Goal: Task Accomplishment & Management: Manage account settings

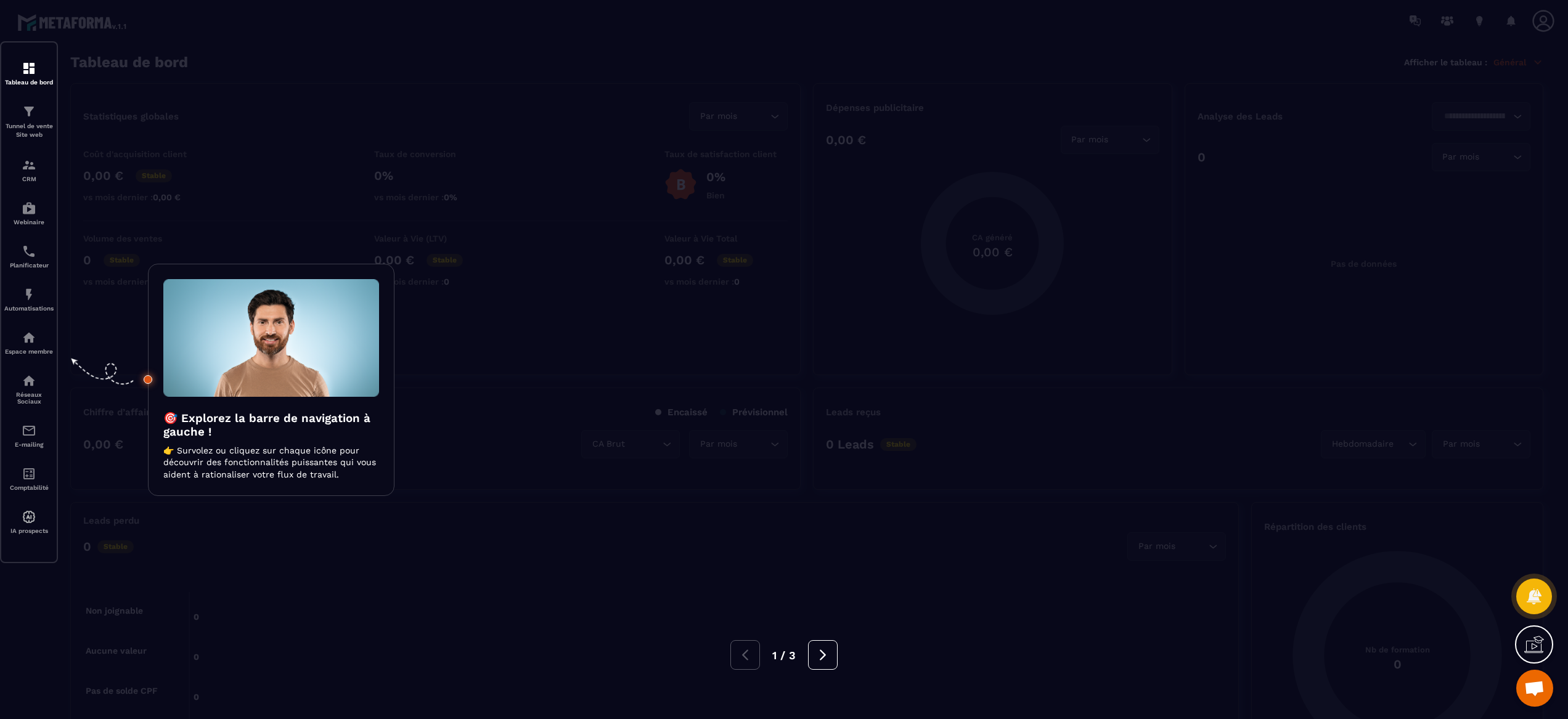
click at [842, 472] on div at bounding box center [784, 360] width 1568 height 719
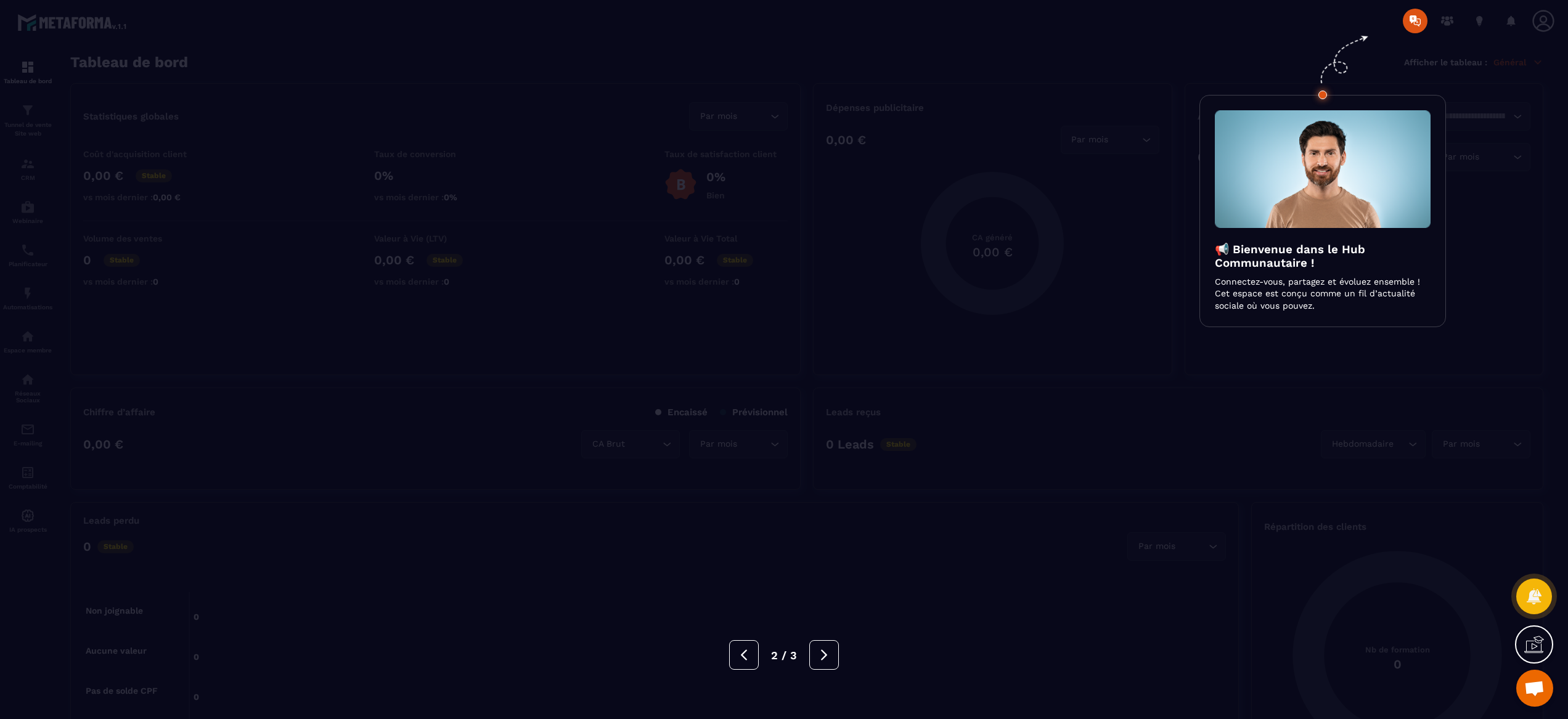
click at [1474, 269] on div at bounding box center [784, 360] width 1568 height 719
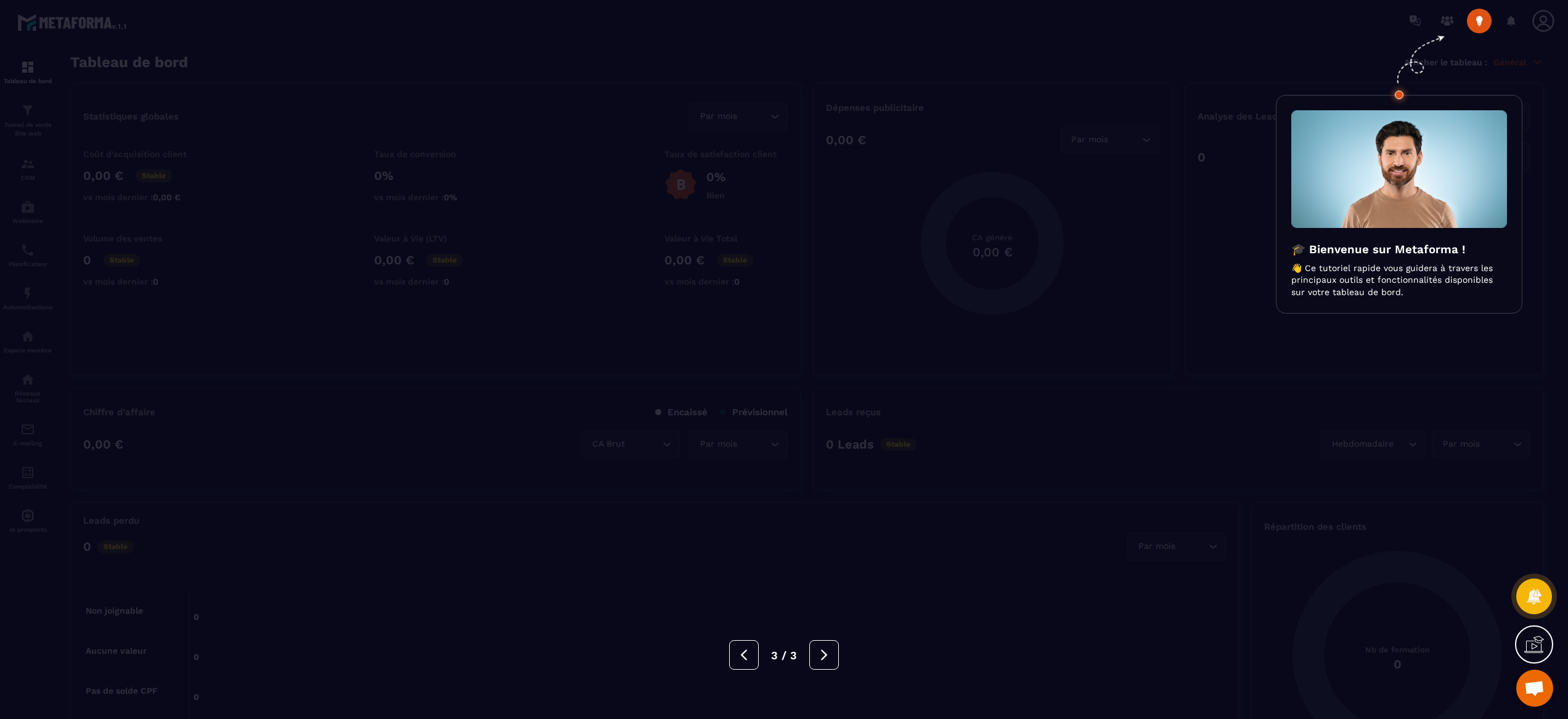
click at [1539, 21] on div at bounding box center [784, 360] width 1568 height 719
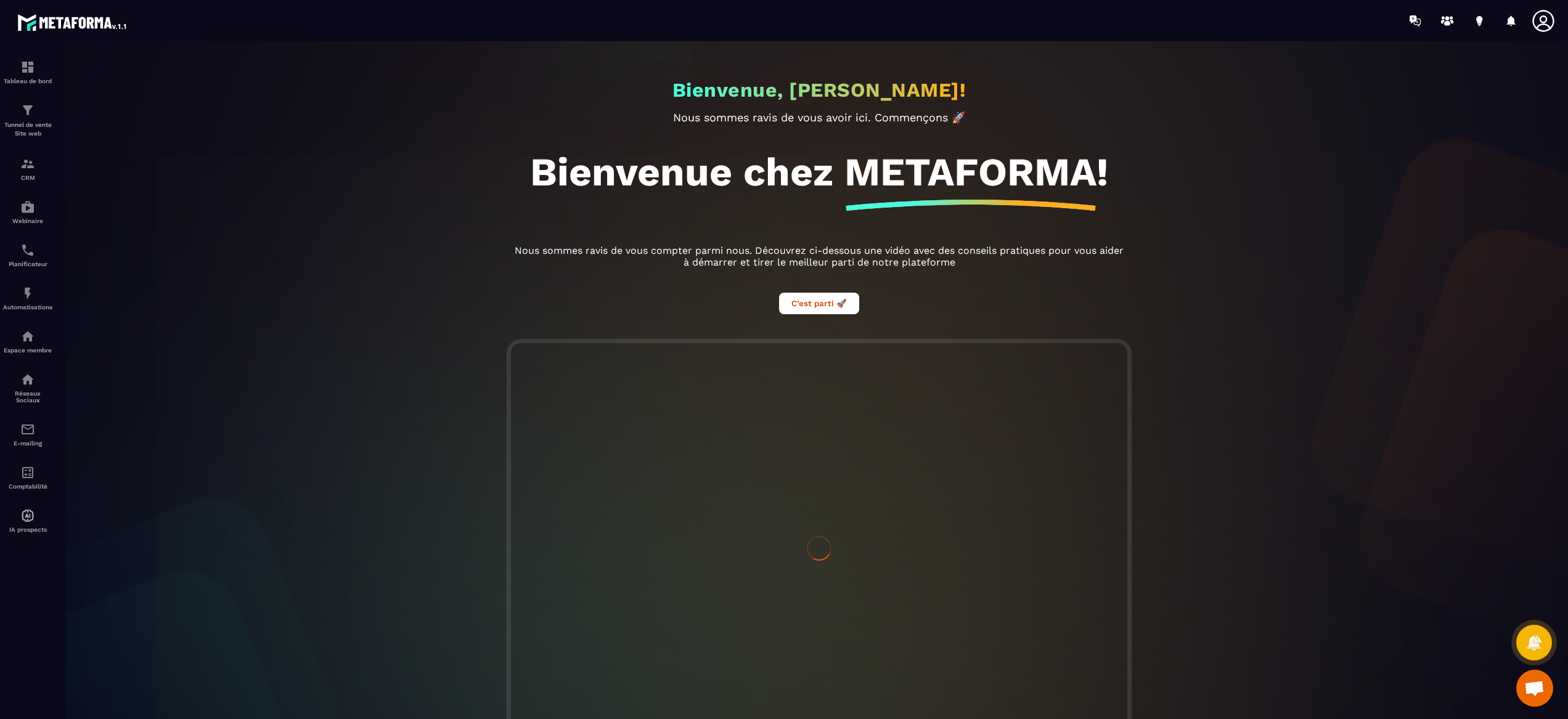
click at [1540, 24] on icon at bounding box center [1543, 20] width 22 height 22
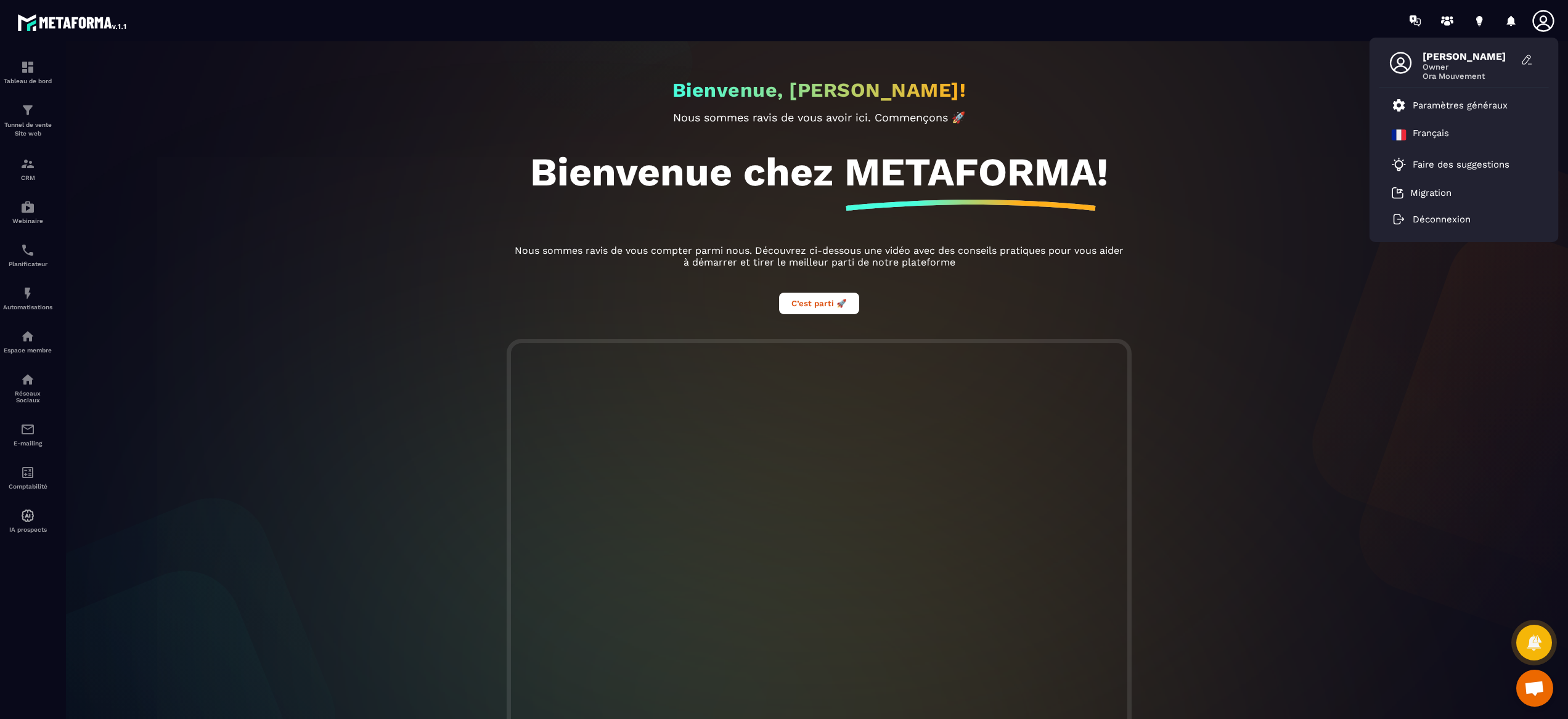
click at [1449, 69] on span "Owner" at bounding box center [1469, 67] width 93 height 10
click at [1448, 103] on p "Paramètres généraux" at bounding box center [1460, 106] width 95 height 11
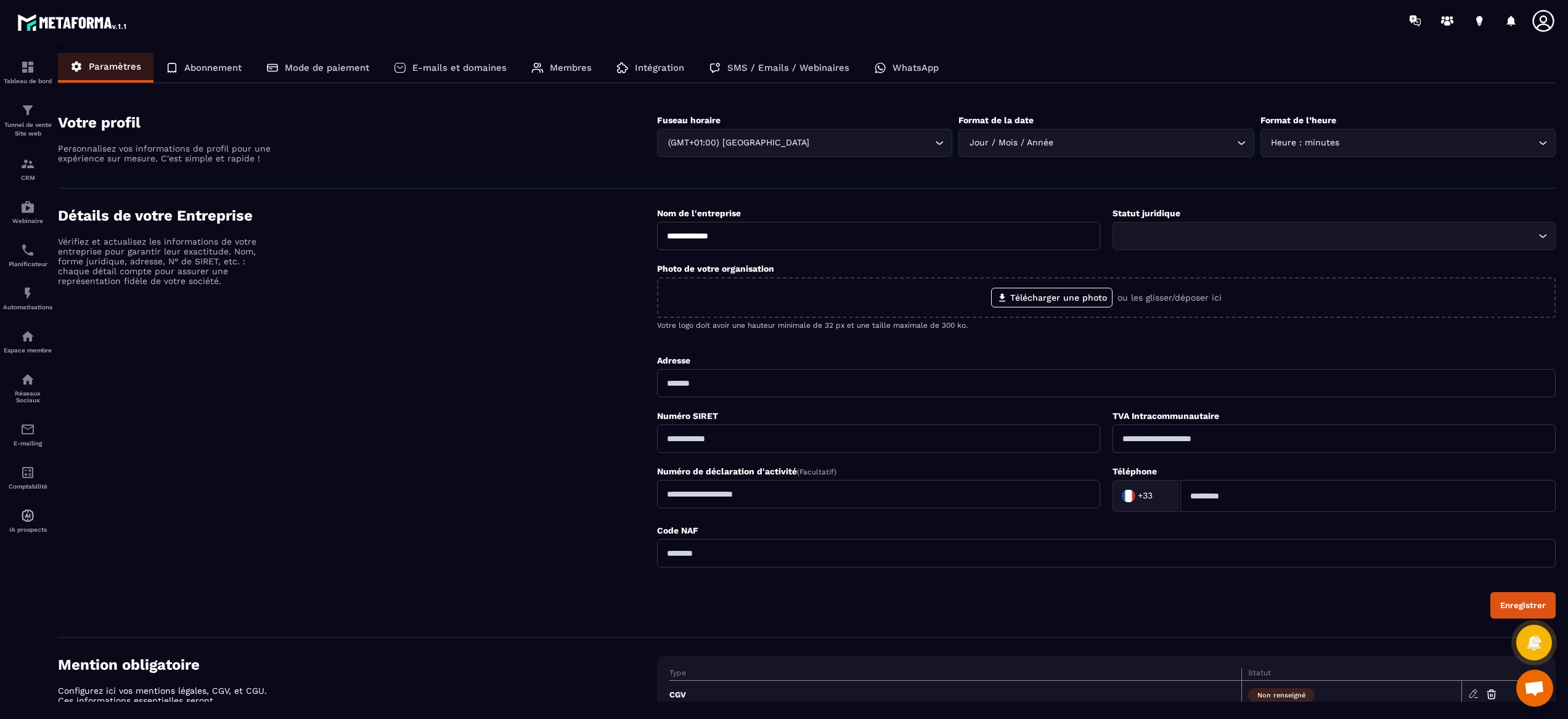
click at [197, 63] on p "Abonnement" at bounding box center [213, 68] width 57 height 11
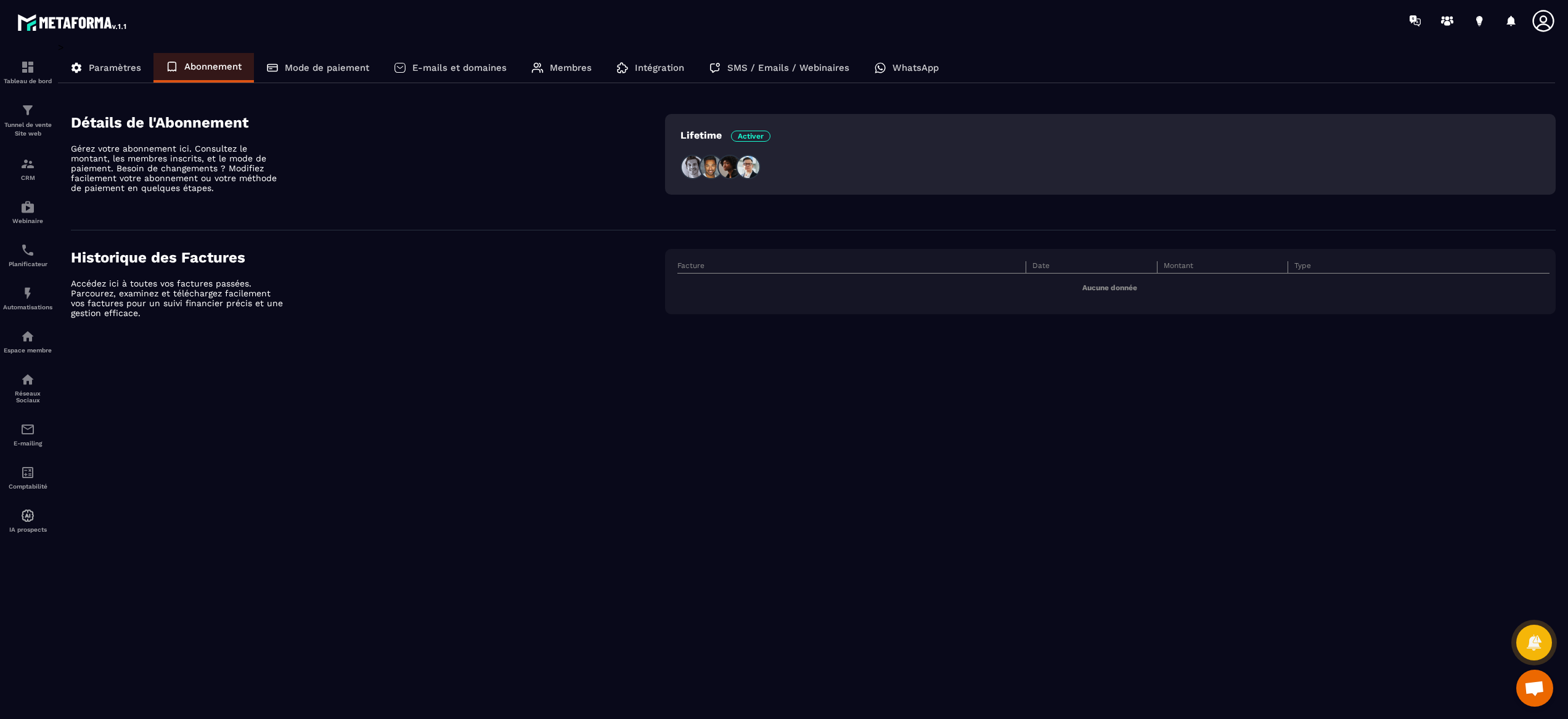
click at [350, 66] on p "Mode de paiement" at bounding box center [327, 68] width 85 height 11
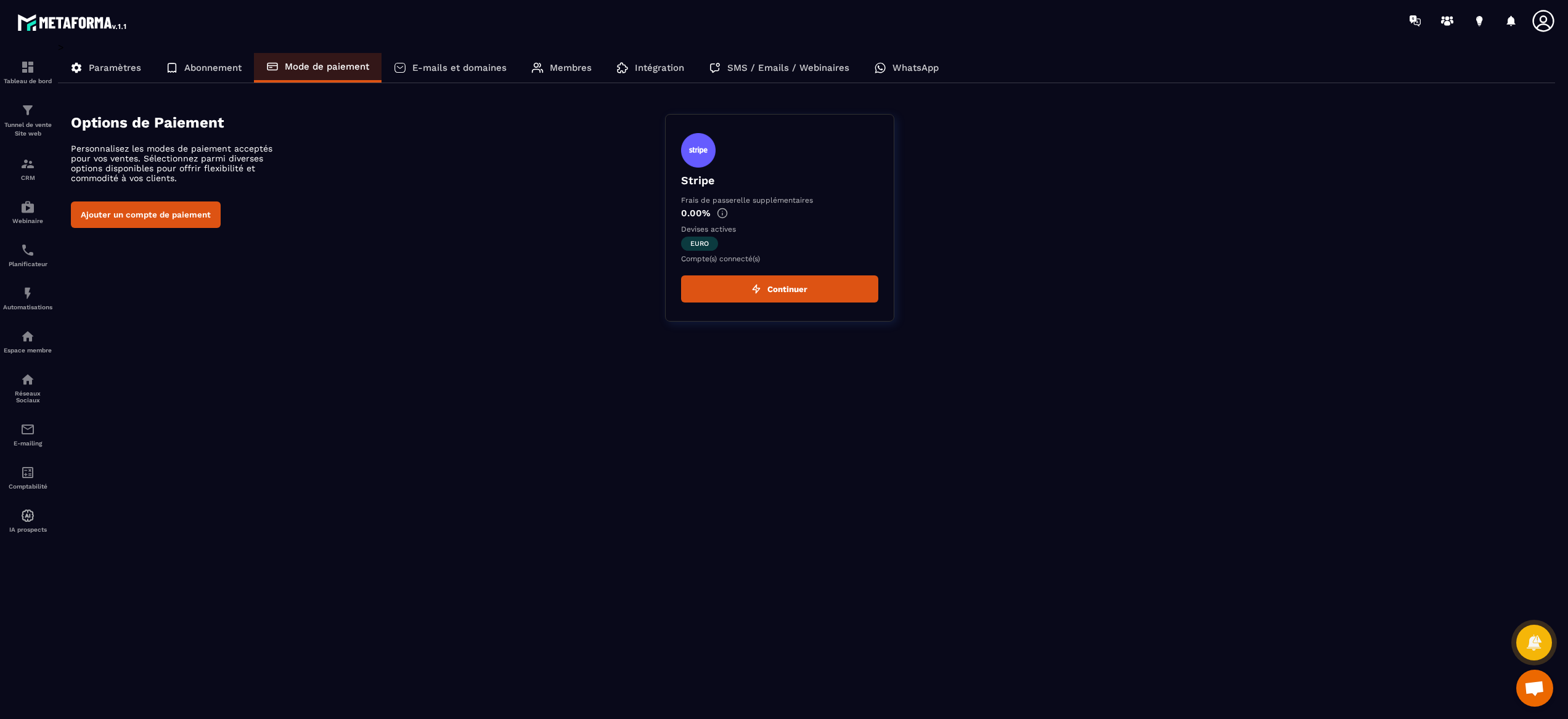
click at [447, 58] on div "E-mails et domaines" at bounding box center [450, 68] width 137 height 30
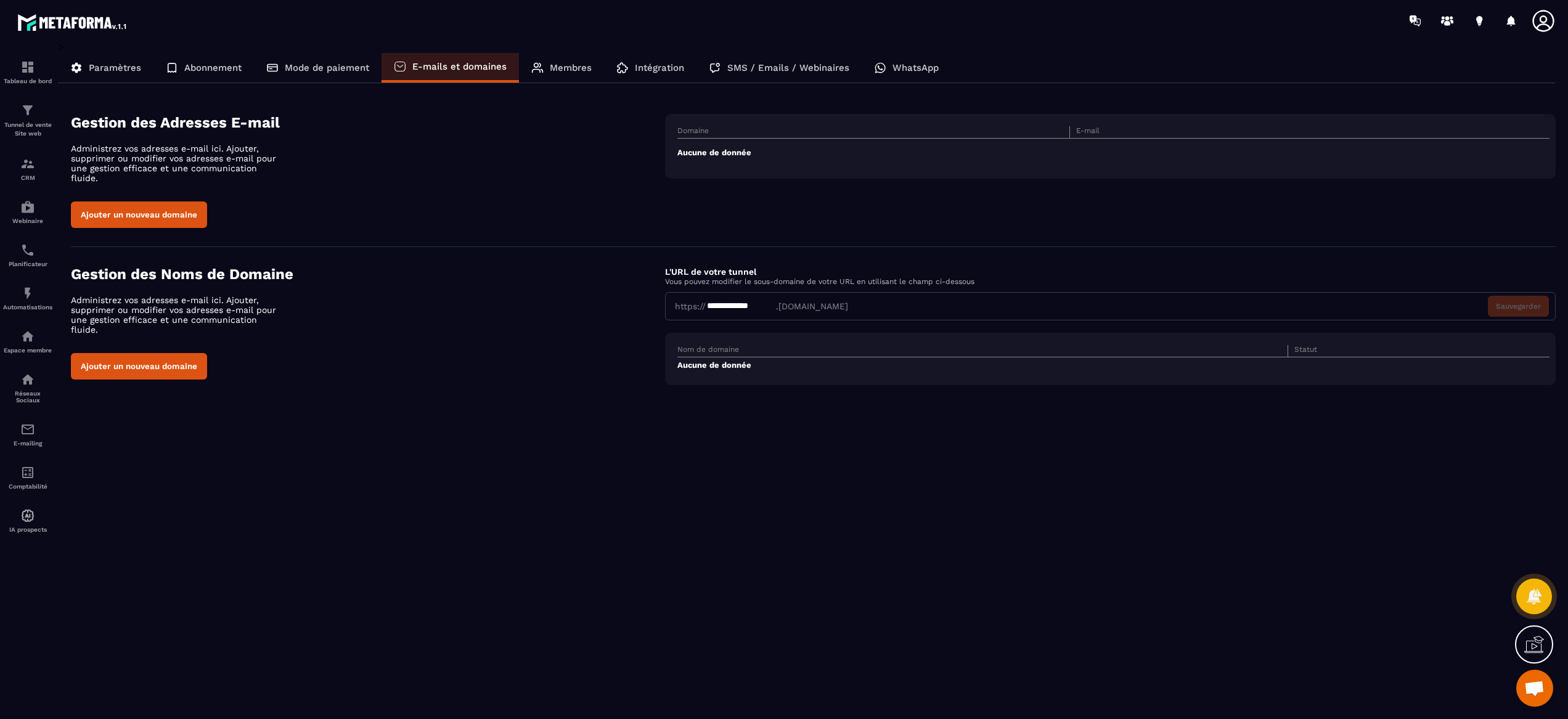
click at [563, 70] on p "Membres" at bounding box center [570, 68] width 42 height 11
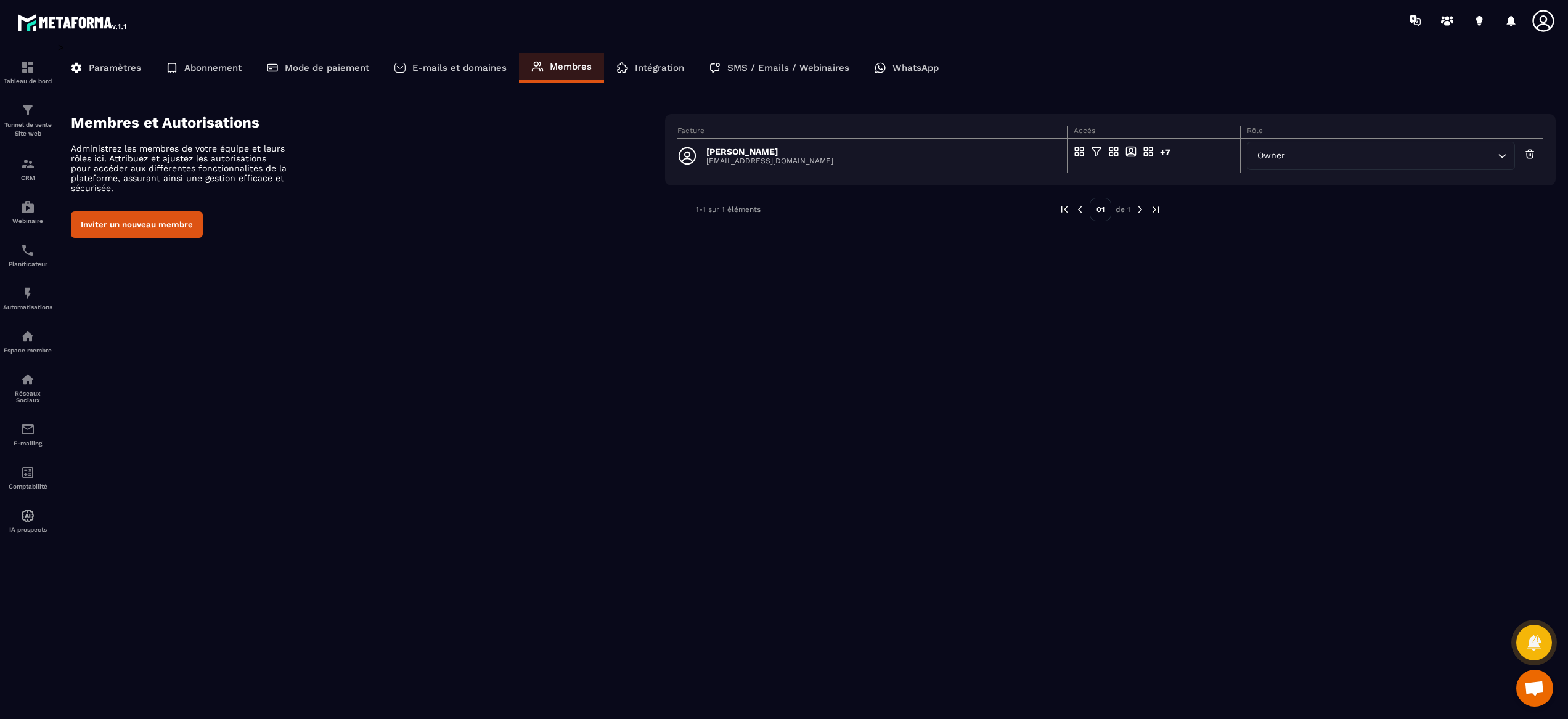
click at [660, 70] on p "Intégration" at bounding box center [660, 68] width 50 height 11
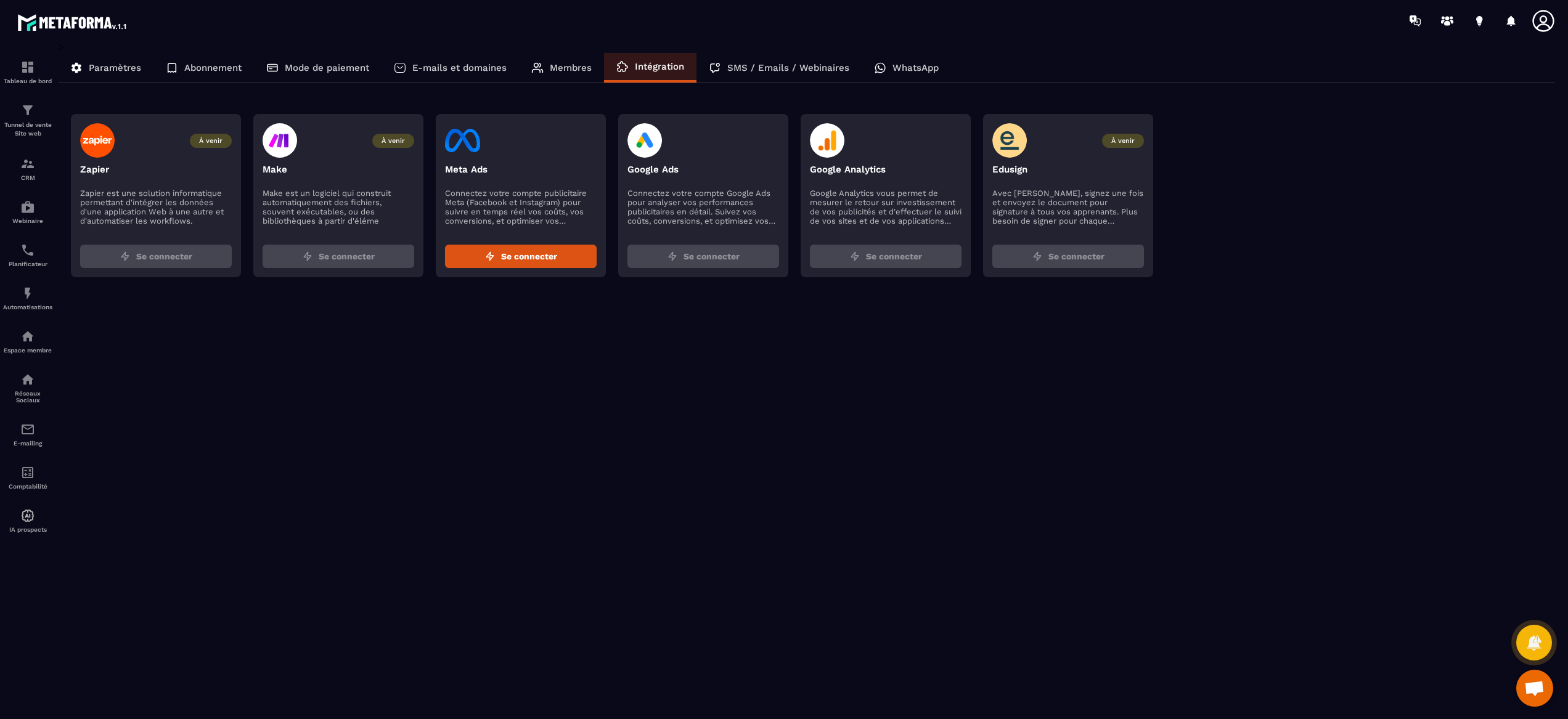
click at [752, 71] on p "SMS / Emails / Webinaires" at bounding box center [789, 68] width 122 height 11
